Goal: Information Seeking & Learning: Learn about a topic

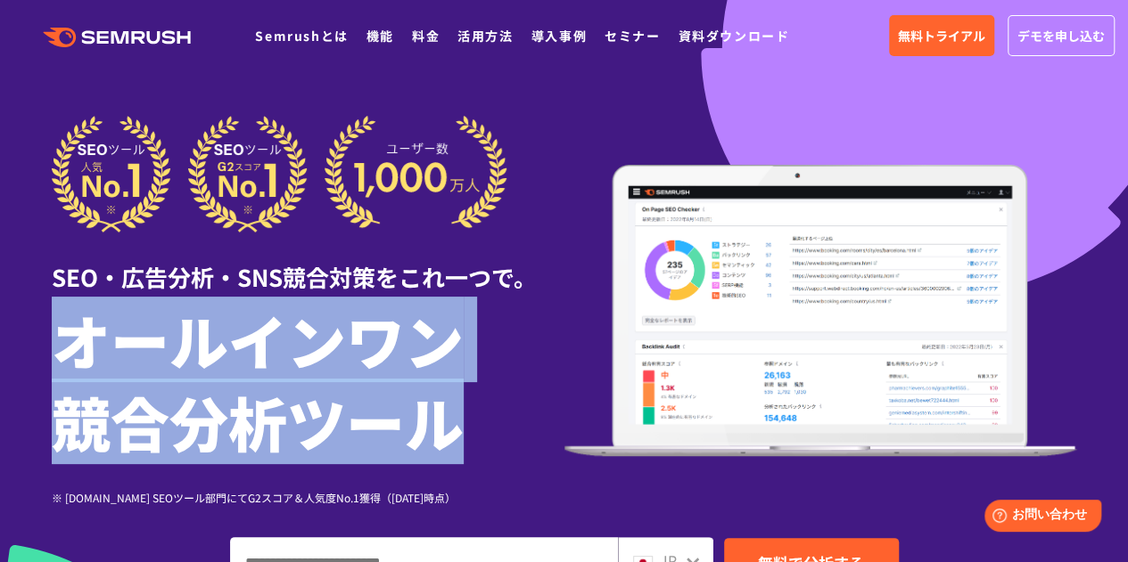
drag, startPoint x: 457, startPoint y: 427, endPoint x: 63, endPoint y: 333, distance: 405.2
click at [63, 333] on h1 "オールインワン 競合分析ツール" at bounding box center [308, 381] width 513 height 164
copy h1 "オールインワン 競合分析ツール"
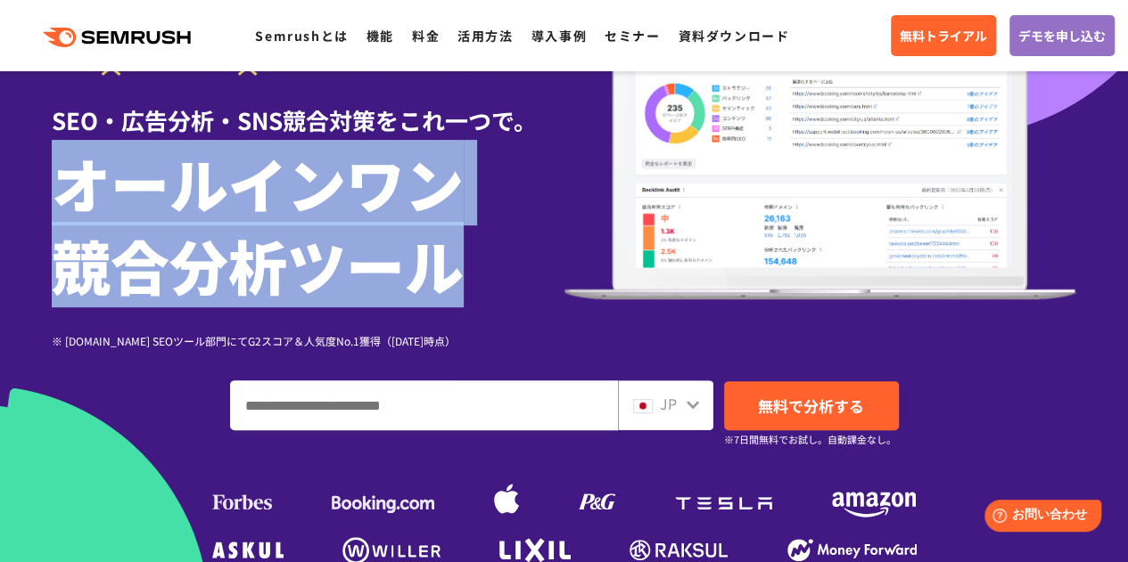
scroll to position [267, 0]
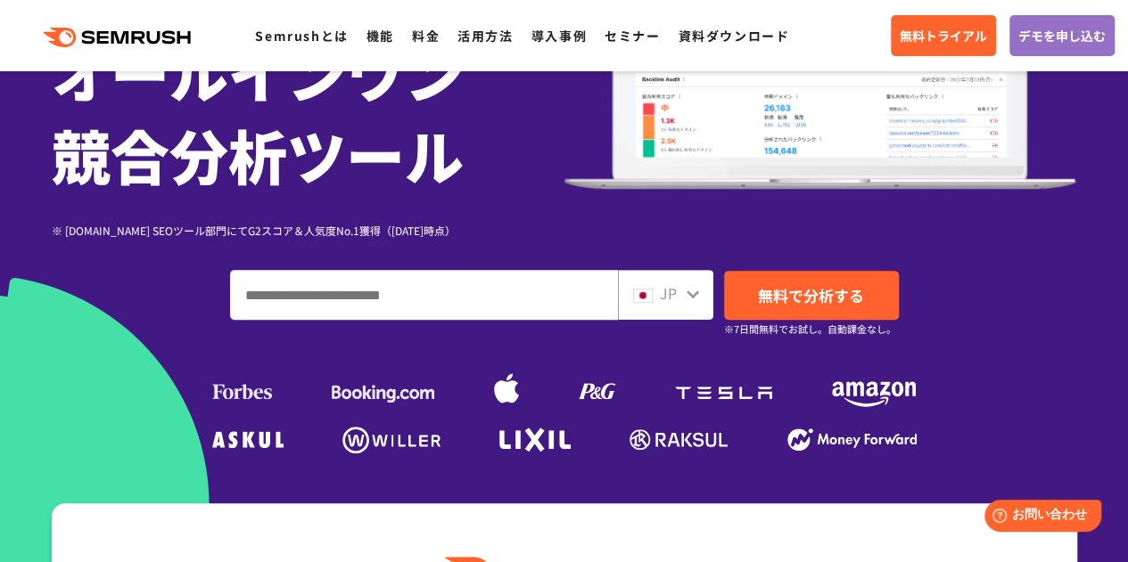
click at [109, 341] on div "SEO・広告分析・SNS競合対策をこれ一つで。 オールインワン 競合分析ツール ※ G2.com SEOツール部門にてG2スコア＆人気度No.1獲得（2023…" at bounding box center [564, 153] width 1025 height 611
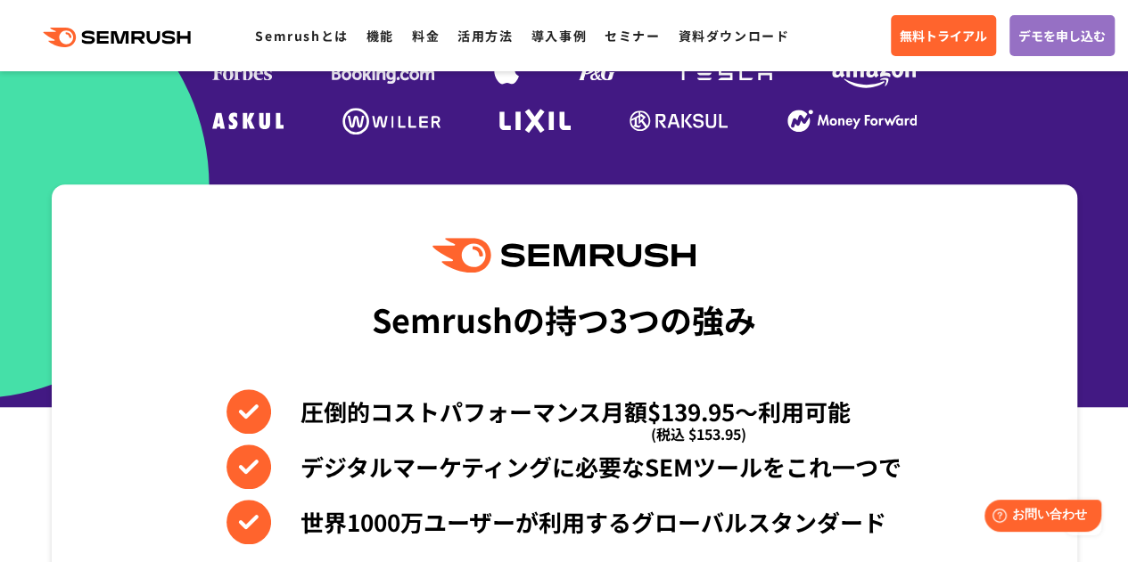
scroll to position [624, 0]
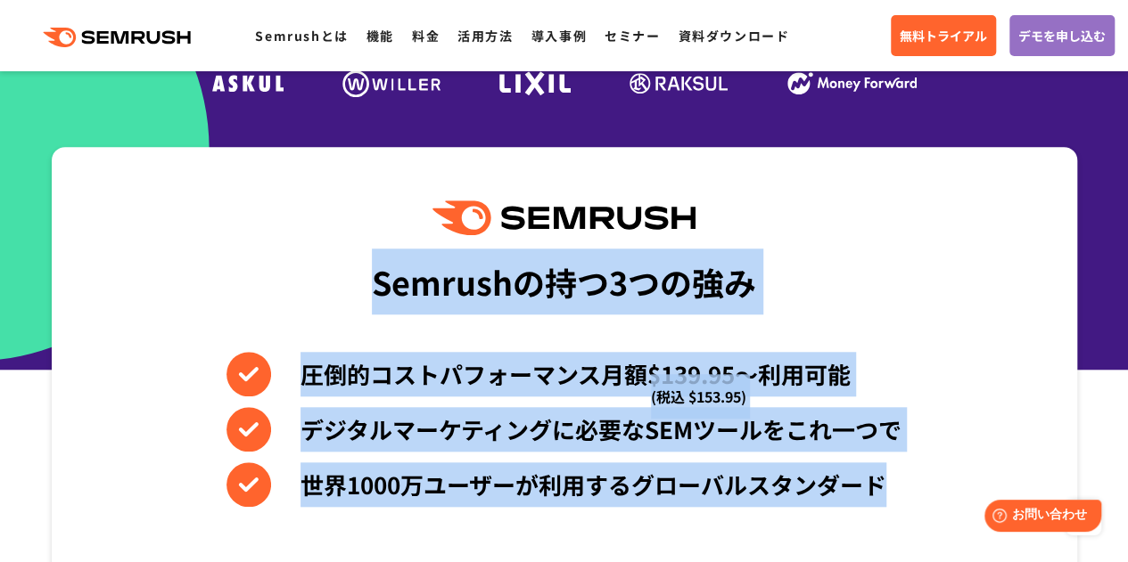
drag, startPoint x: 376, startPoint y: 284, endPoint x: 973, endPoint y: 475, distance: 627.0
click at [973, 475] on div "Semrushの持つ3つの強み 圧倒的コストパフォーマンス月額$139.95〜利用可能 (税込 $153.95) デジタルマーケティングに必要なSEMツールを…" at bounding box center [564, 428] width 1025 height 562
copy div "Semrushの持つ3つの強み 圧倒的コストパフォーマンス月額$139.95〜利用可能 (税込 $153.95) デジタルマーケティングに必要なSEMツールを…"
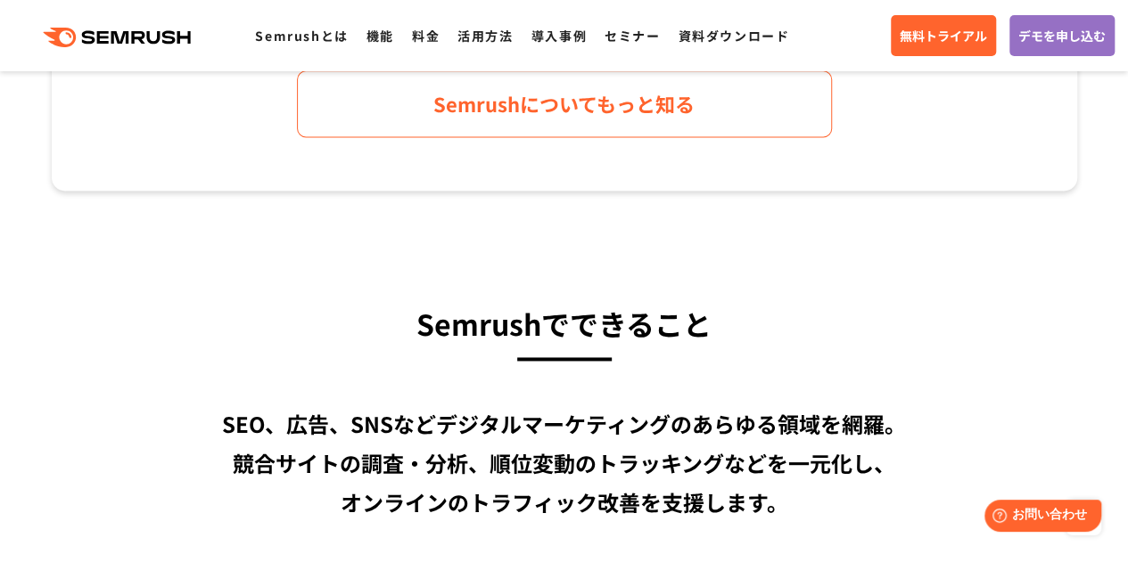
scroll to position [1248, 0]
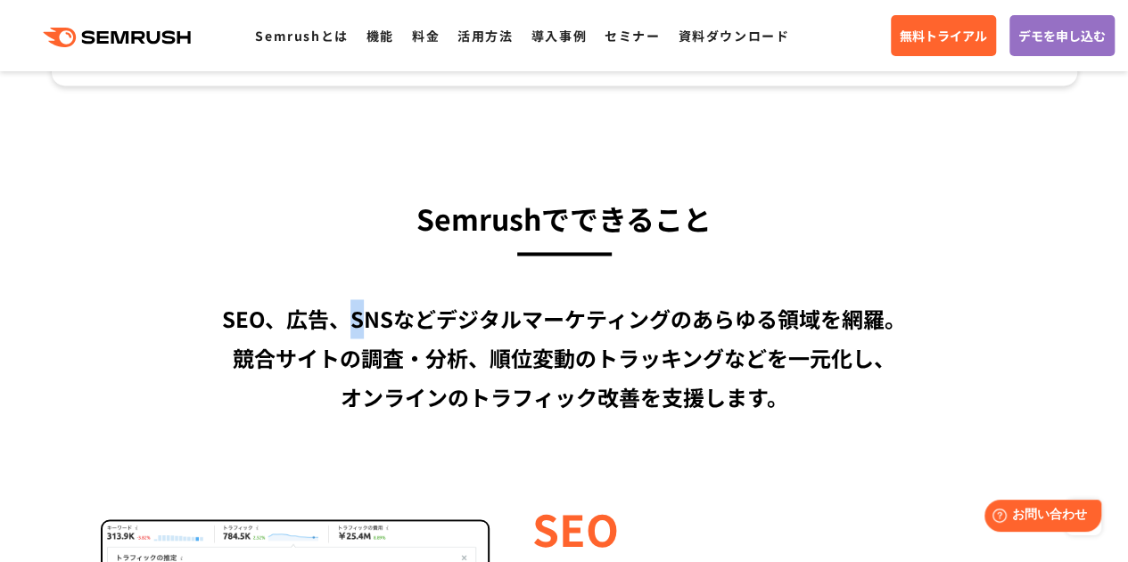
click at [227, 304] on div "SEO、広告、SNSなどデジタルマーケティングのあらゆる領域を網羅。 競合サイトの調査・分析、順位変動のトラッキングなどを一元化し、 オンラインのトラフィック…" at bounding box center [564, 359] width 1025 height 118
click at [203, 313] on div "SEO、広告、SNSなどデジタルマーケティングのあらゆる領域を網羅。 競合サイトの調査・分析、順位変動のトラッキングなどを一元化し、 オンラインのトラフィック…" at bounding box center [564, 359] width 1025 height 118
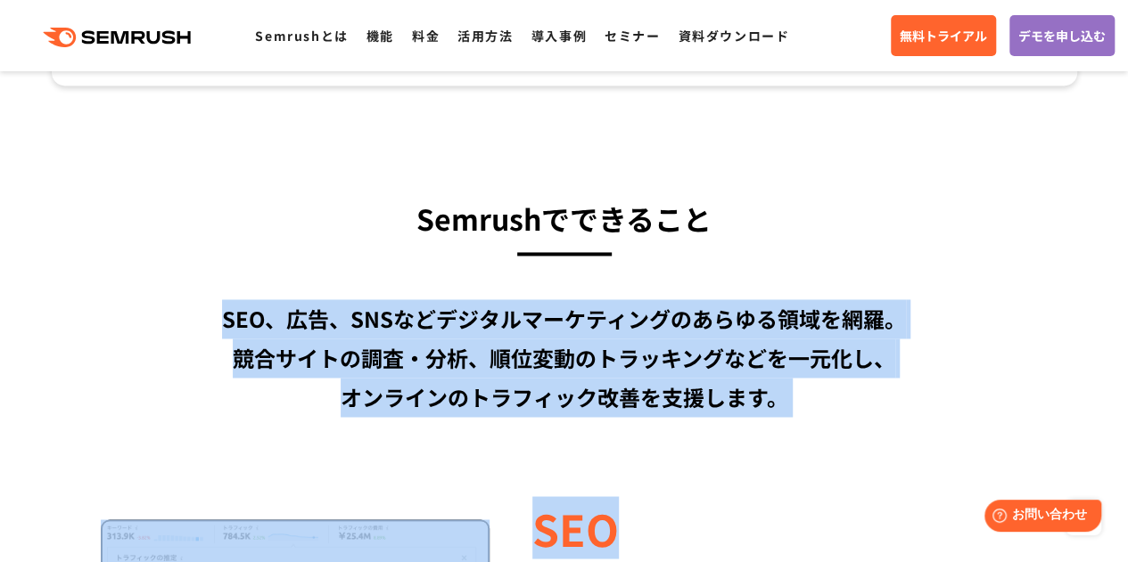
drag, startPoint x: 225, startPoint y: 318, endPoint x: 905, endPoint y: 421, distance: 687.8
copy div "SEO、広告、SNSなどデジタルマーケティングのあらゆる領域を網羅。 競合サイトの調査・分析、順位変動のトラッキングなどを一元化し、 オンラインのトラフィック…"
click at [859, 382] on div "SEO、広告、SNSなどデジタルマーケティングのあらゆる領域を網羅。 競合サイトの調査・分析、順位変動のトラッキングなどを一元化し、 オンラインのトラフィック…" at bounding box center [564, 359] width 1025 height 118
click at [772, 377] on div "SEO、広告、SNSなどデジタルマーケティングのあらゆる領域を網羅。 競合サイトの調査・分析、順位変動のトラッキングなどを一元化し、 オンラインのトラフィック…" at bounding box center [564, 359] width 1025 height 118
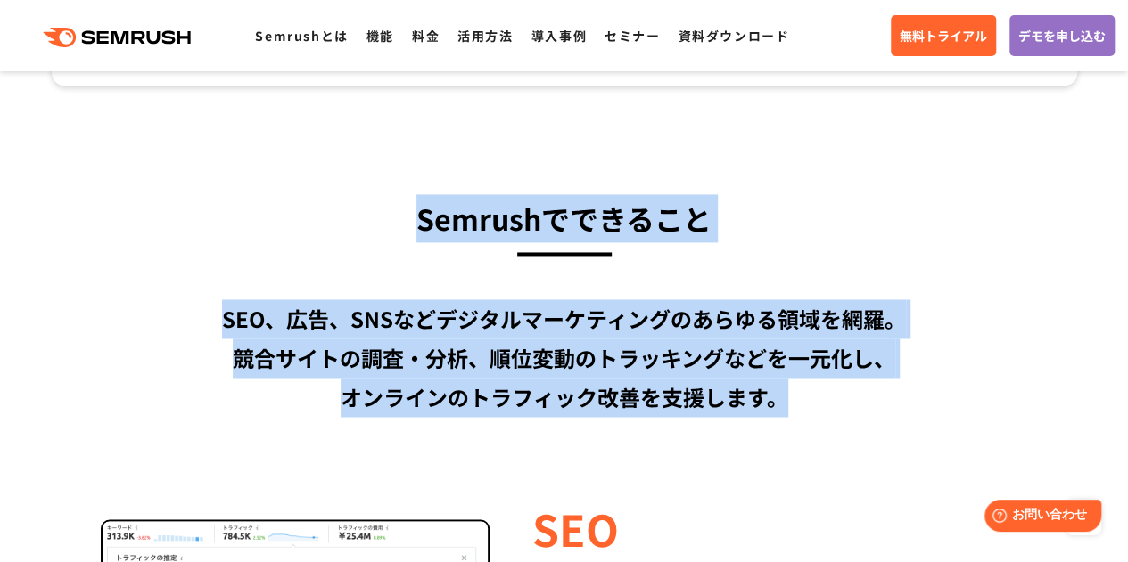
drag, startPoint x: 790, startPoint y: 392, endPoint x: 264, endPoint y: 218, distance: 553.9
copy div "Semrushでできること SEO、広告、SNSなどデジタルマーケティングのあらゆる領域を網羅。 競合サイトの調査・分析、順位変動のトラッキングなどを一元化し…"
